Goal: Transaction & Acquisition: Purchase product/service

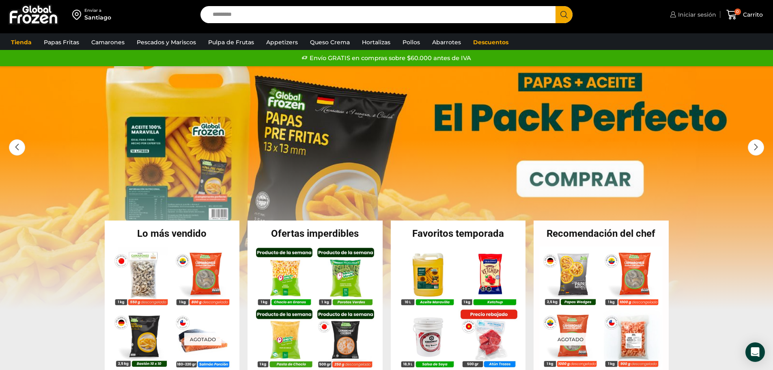
click at [694, 15] on span "Iniciar sesión" at bounding box center [696, 15] width 40 height 8
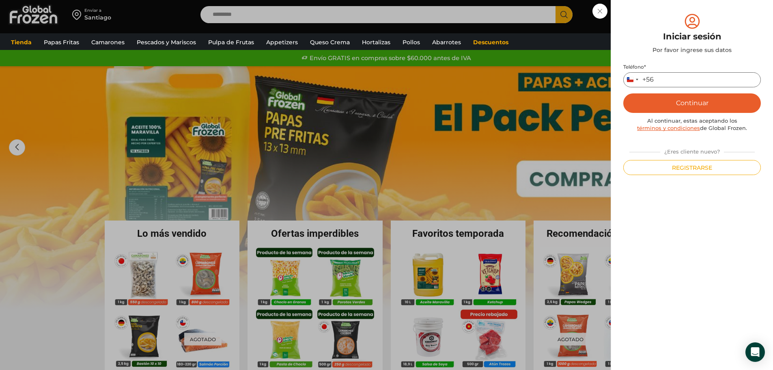
click at [678, 80] on input "Teléfono *" at bounding box center [693, 79] width 138 height 15
type input "*********"
click at [693, 100] on button "Continuar" at bounding box center [693, 102] width 138 height 19
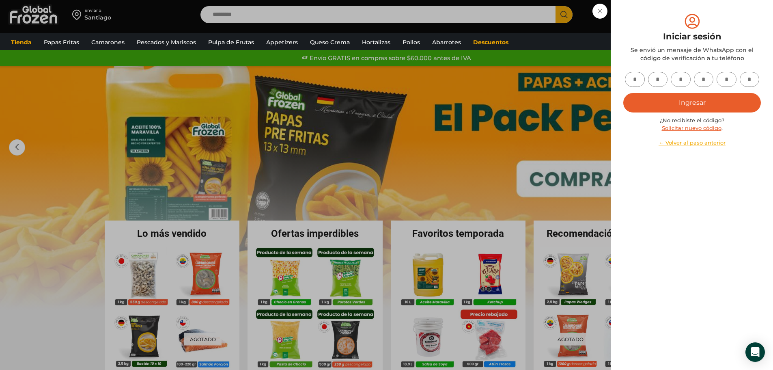
click at [638, 79] on input "text" at bounding box center [635, 79] width 20 height 15
type input "*"
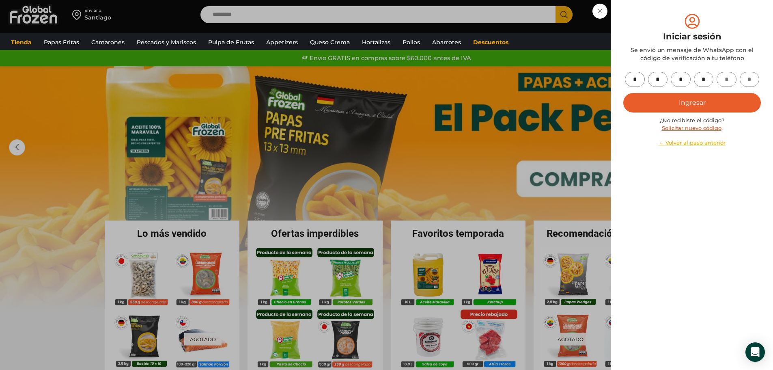
type input "*"
click at [675, 105] on button "Ingresar" at bounding box center [693, 102] width 138 height 19
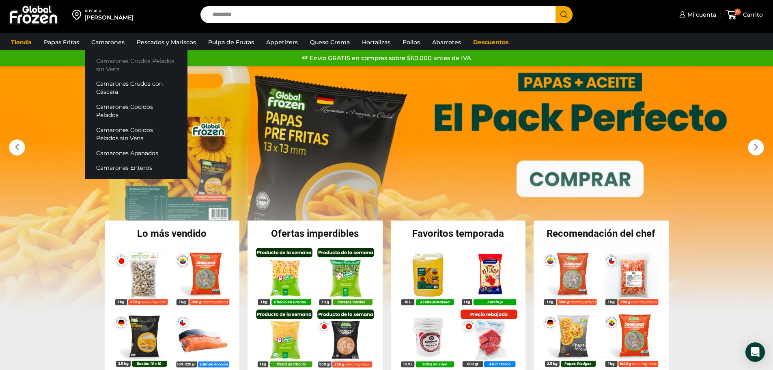
click at [116, 65] on link "Camarones Crudos Pelados sin Vena" at bounding box center [136, 64] width 102 height 23
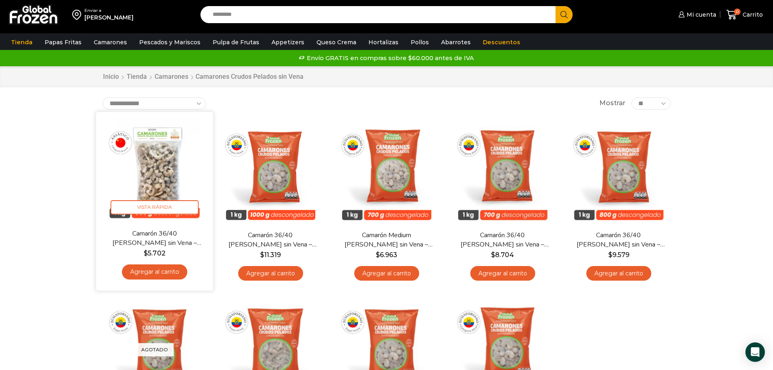
click at [155, 273] on link "Agregar al carrito" at bounding box center [154, 271] width 65 height 15
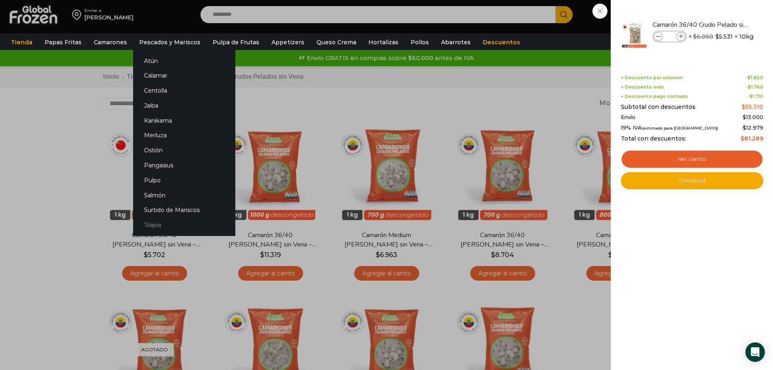
click at [155, 226] on link "Tilapia" at bounding box center [184, 225] width 102 height 15
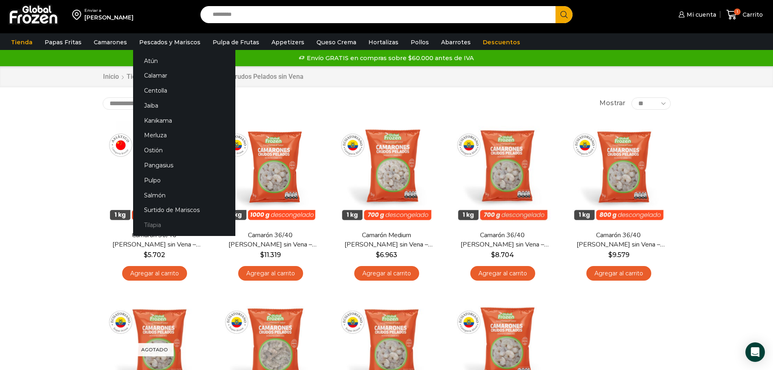
click at [151, 222] on link "Tilapia" at bounding box center [184, 225] width 102 height 15
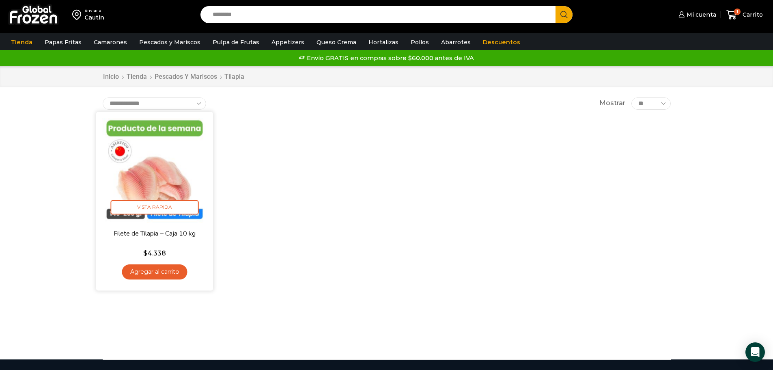
click at [166, 277] on link "Agregar al carrito" at bounding box center [154, 271] width 65 height 15
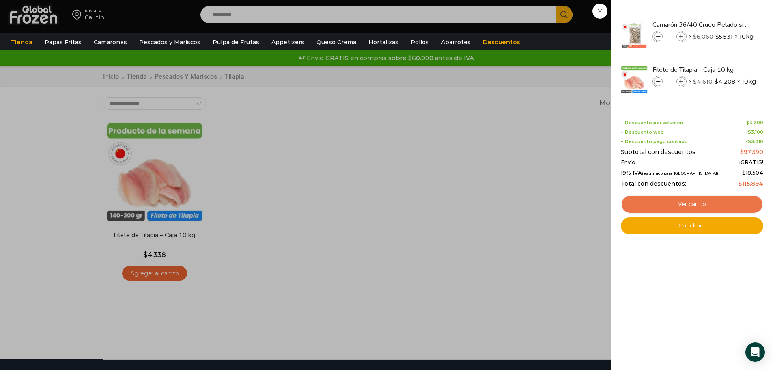
click at [695, 199] on link "Ver carrito" at bounding box center [692, 204] width 142 height 19
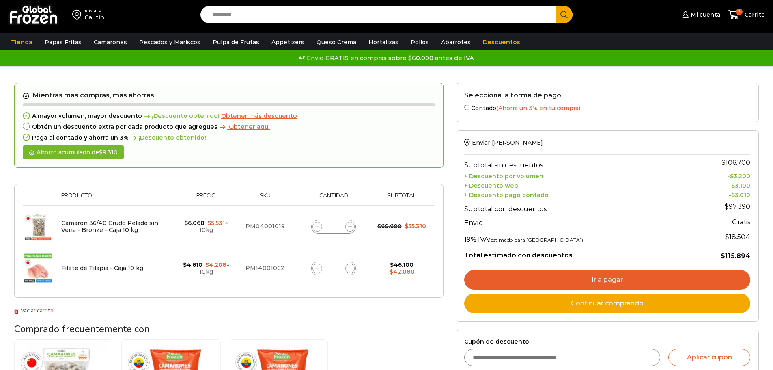
click at [350, 226] on icon at bounding box center [350, 227] width 4 height 4
type input "*"
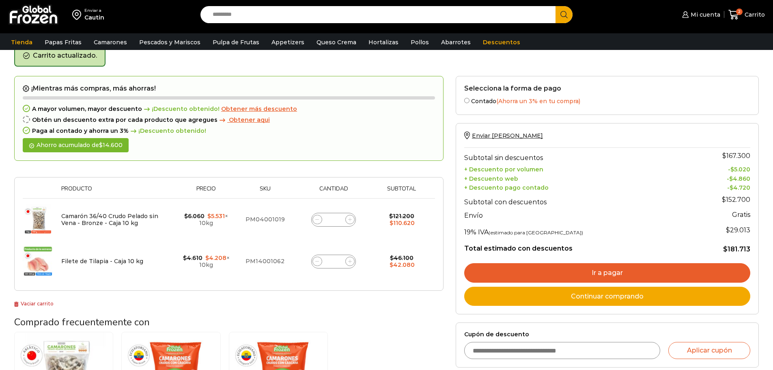
scroll to position [42, 0]
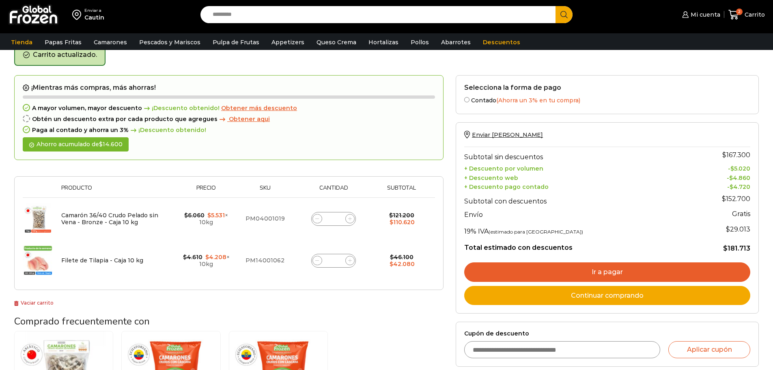
click at [613, 267] on link "Ir a pagar" at bounding box center [607, 271] width 286 height 19
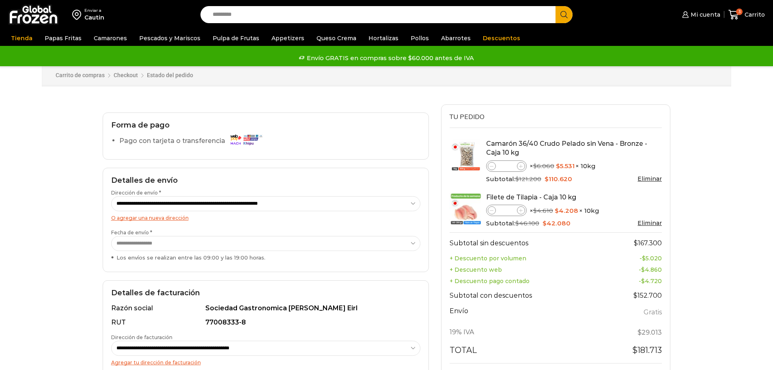
select select "*"
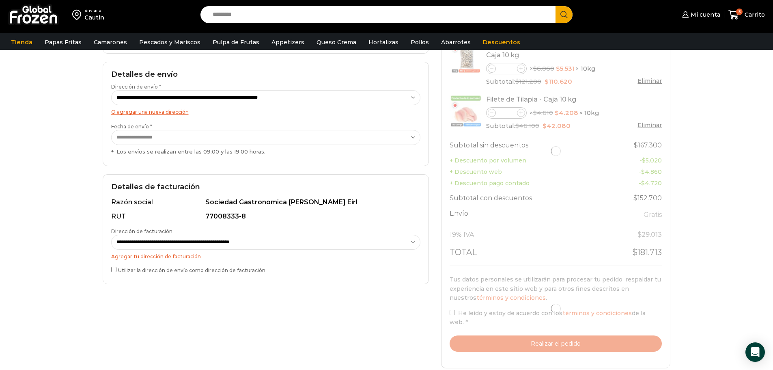
scroll to position [122, 0]
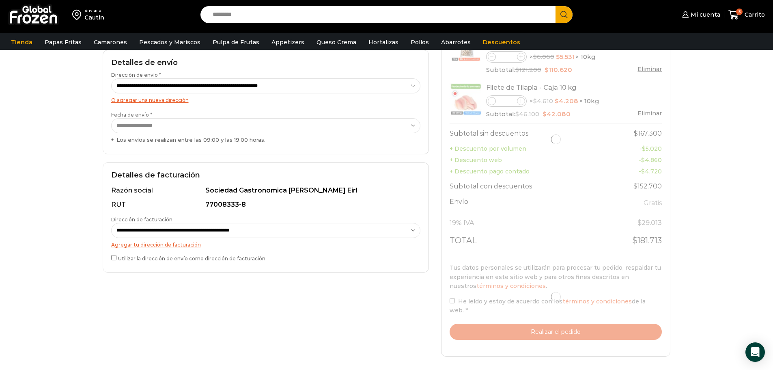
click at [451, 310] on div at bounding box center [556, 297] width 213 height 86
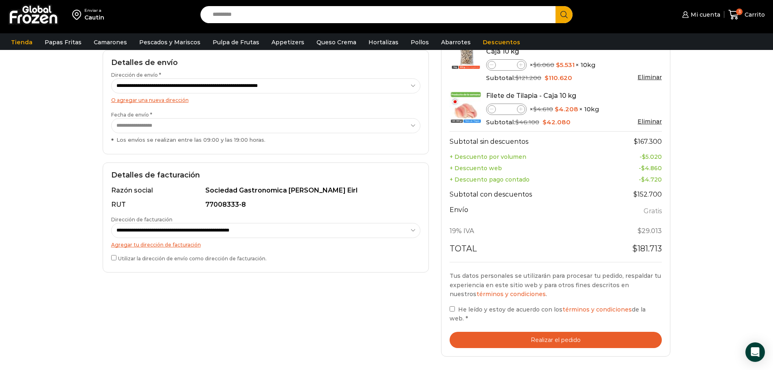
click at [556, 337] on button "Realizar el pedido" at bounding box center [556, 340] width 213 height 17
